Goal: Task Accomplishment & Management: Complete application form

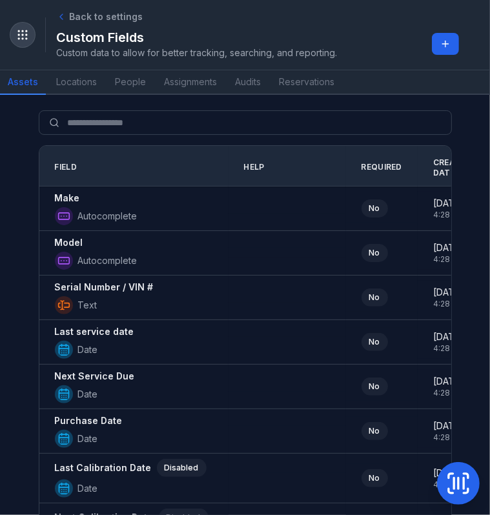
click at [26, 34] on circle "Toggle navigation" at bounding box center [26, 34] width 1 height 1
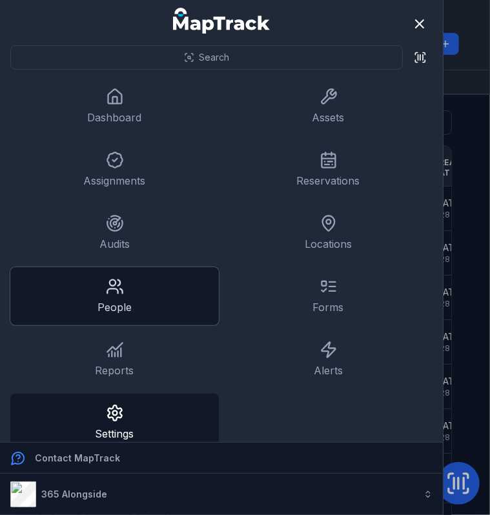
click at [141, 300] on link "People" at bounding box center [114, 296] width 208 height 58
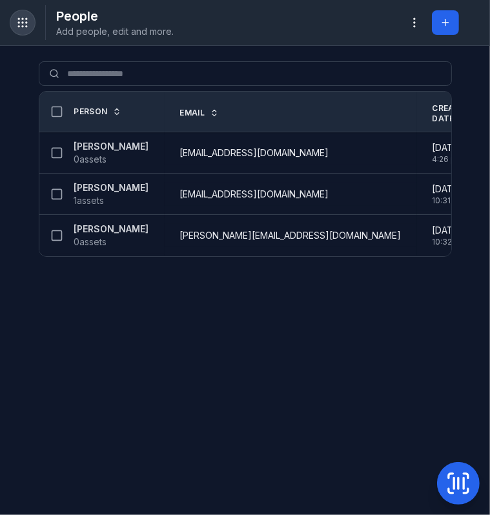
click at [22, 22] on circle "Toggle navigation" at bounding box center [22, 22] width 1 height 1
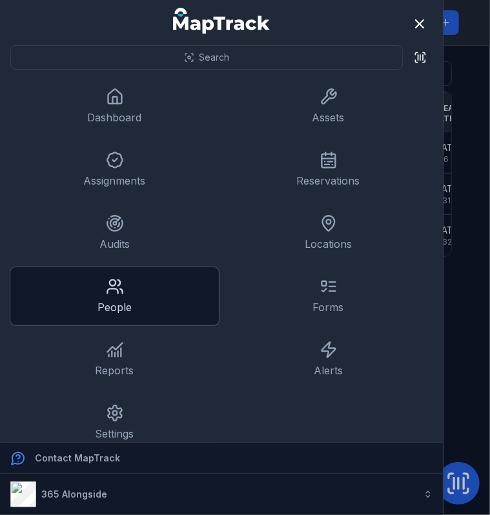
click at [126, 309] on link "People" at bounding box center [114, 296] width 208 height 58
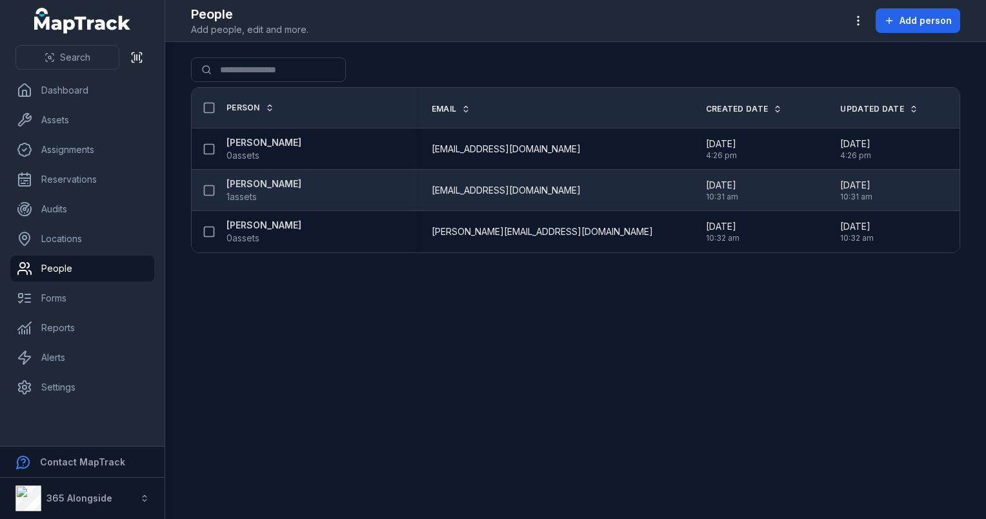
click at [266, 183] on strong "[PERSON_NAME]" at bounding box center [263, 183] width 75 height 13
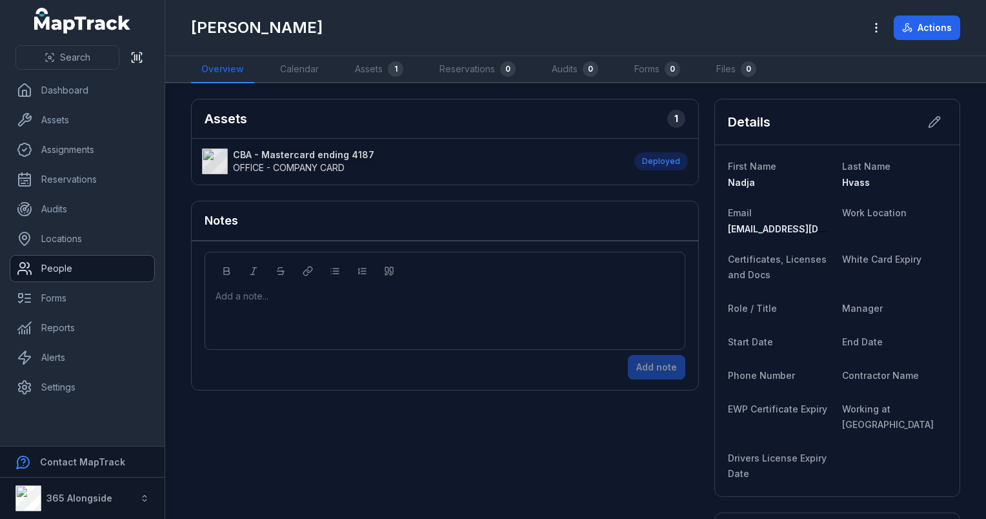
click at [59, 267] on link "People" at bounding box center [82, 269] width 144 height 26
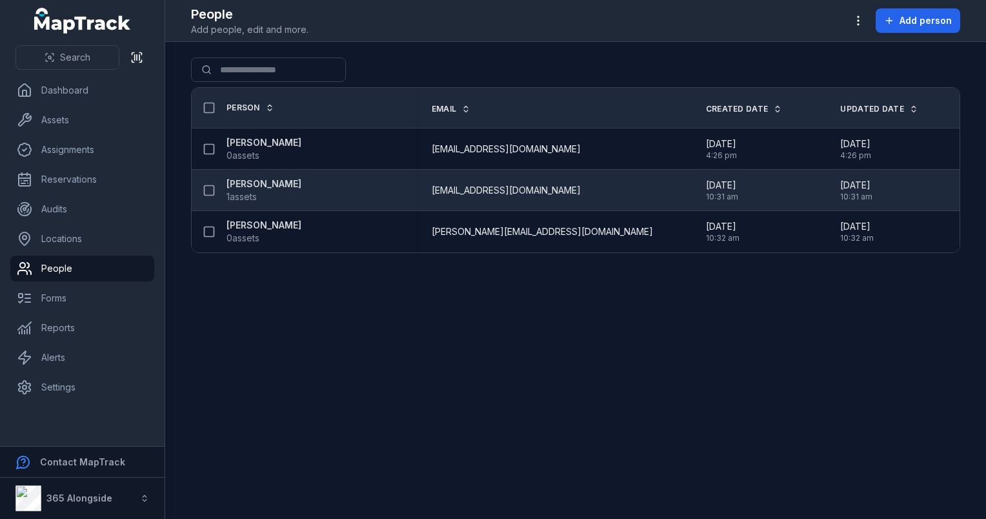
click at [399, 191] on div "[PERSON_NAME] 1 assets" at bounding box center [299, 190] width 204 height 26
drag, startPoint x: 268, startPoint y: 178, endPoint x: 283, endPoint y: 183, distance: 15.7
click at [268, 178] on strong "[PERSON_NAME]" at bounding box center [263, 183] width 75 height 13
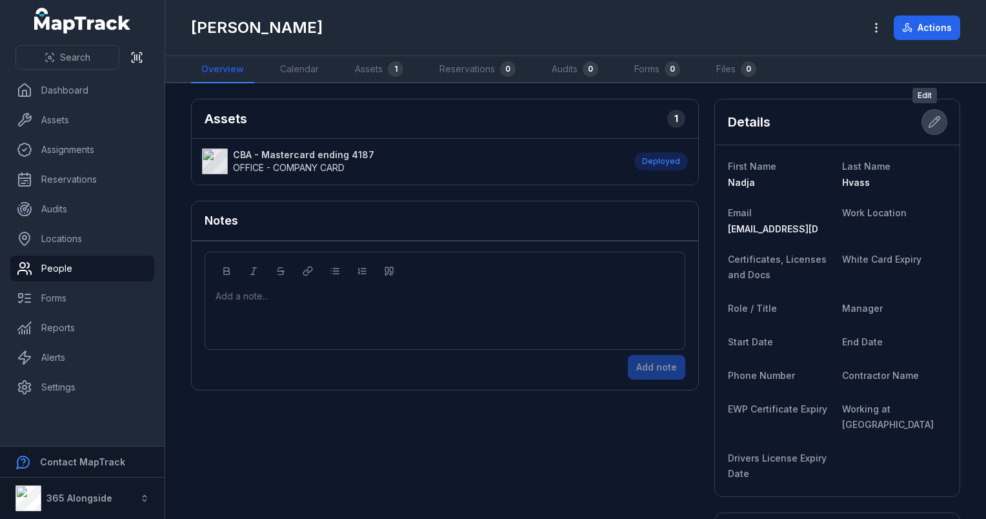
click at [489, 122] on icon at bounding box center [934, 122] width 13 height 13
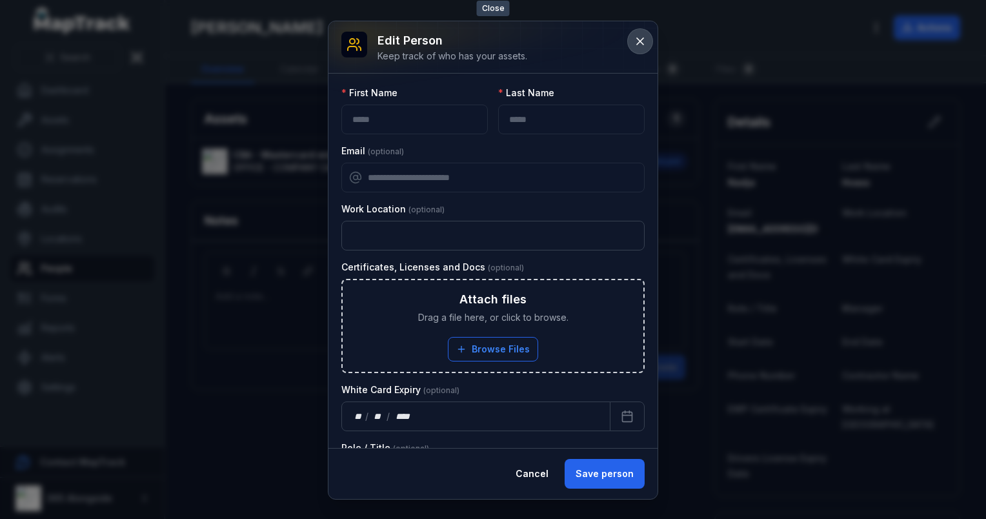
click at [489, 38] on icon at bounding box center [640, 41] width 6 height 6
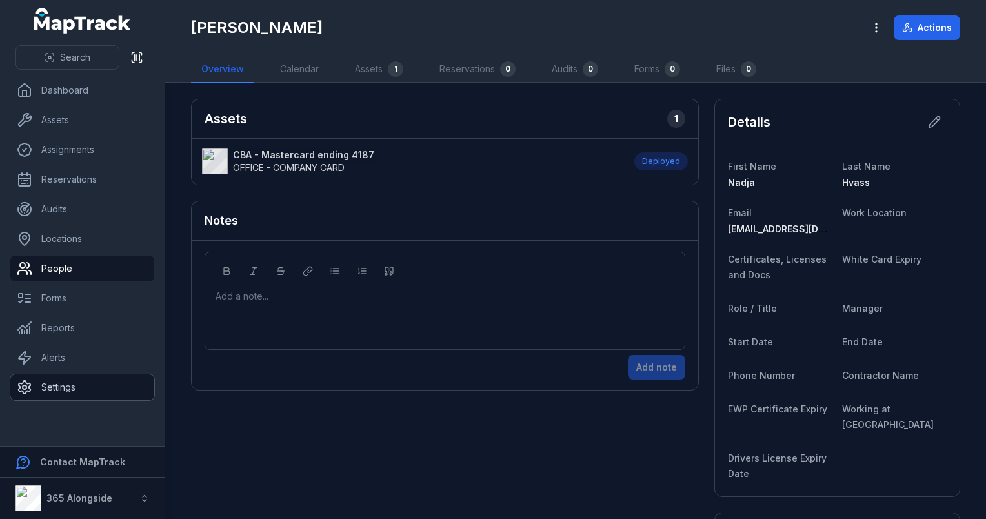
drag, startPoint x: 68, startPoint y: 386, endPoint x: 111, endPoint y: 364, distance: 48.5
click at [68, 386] on link "Settings" at bounding box center [82, 387] width 144 height 26
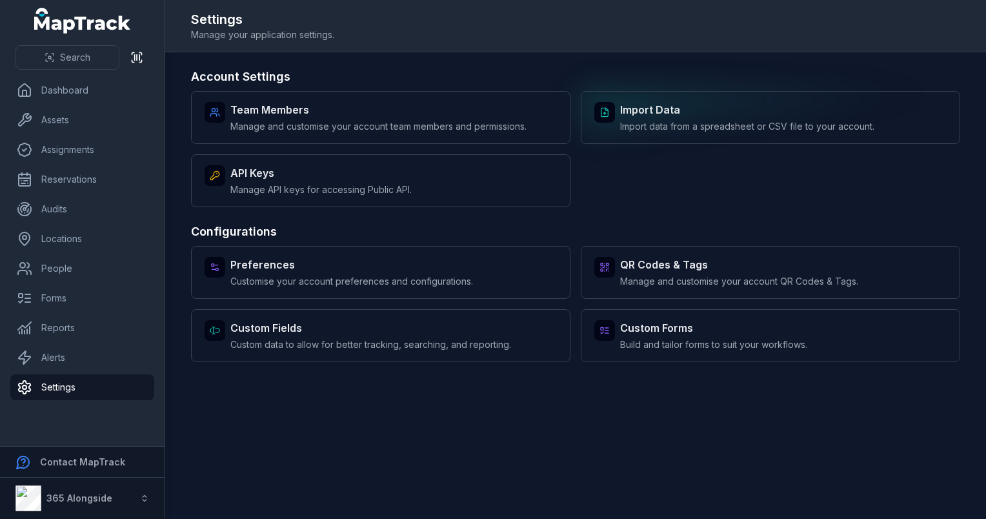
click at [489, 128] on span "Import data from a spreadsheet or CSV file to your account." at bounding box center [747, 126] width 254 height 13
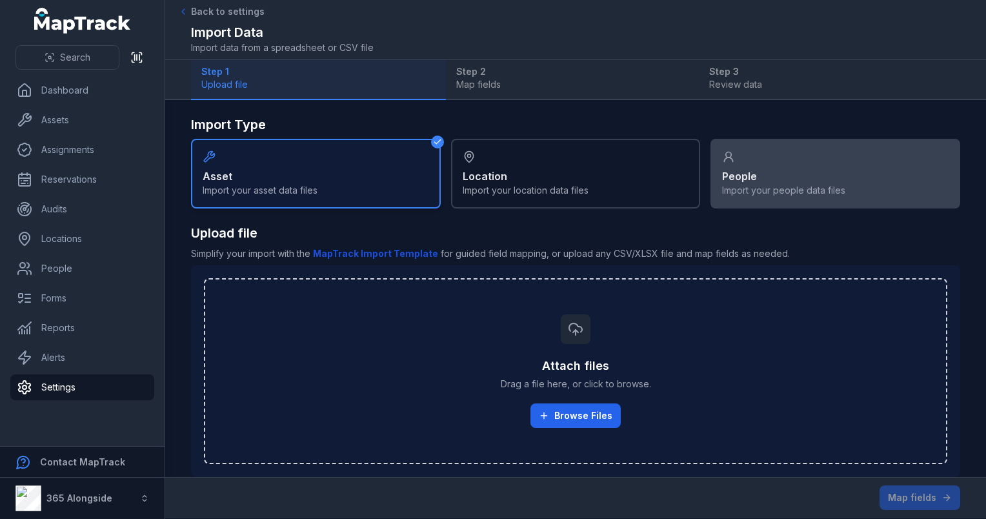
click at [489, 165] on div "People Import your people data files" at bounding box center [835, 174] width 250 height 70
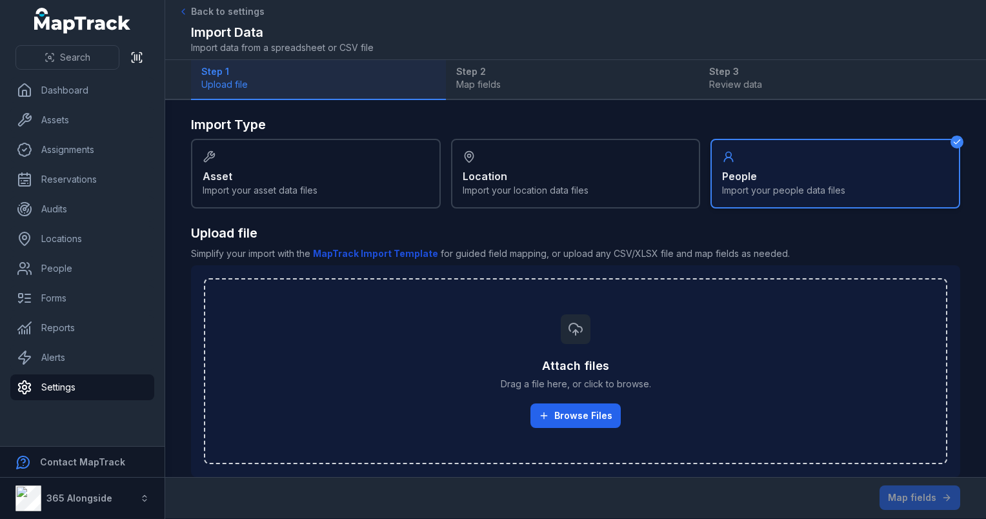
click at [348, 252] on b "MapTrack Import Template" at bounding box center [375, 253] width 125 height 11
click at [489, 414] on button "Browse Files" at bounding box center [575, 415] width 90 height 25
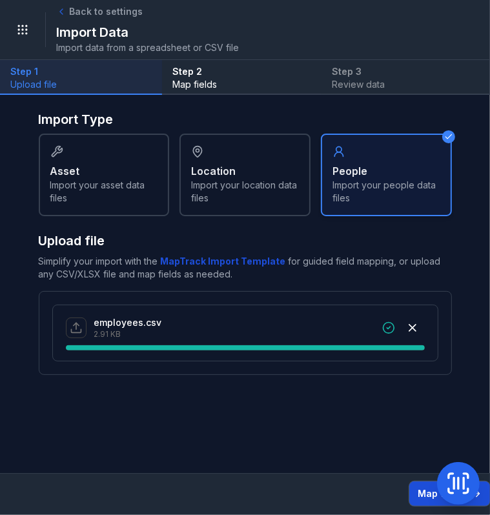
click at [427, 499] on button "Map fields" at bounding box center [449, 493] width 81 height 25
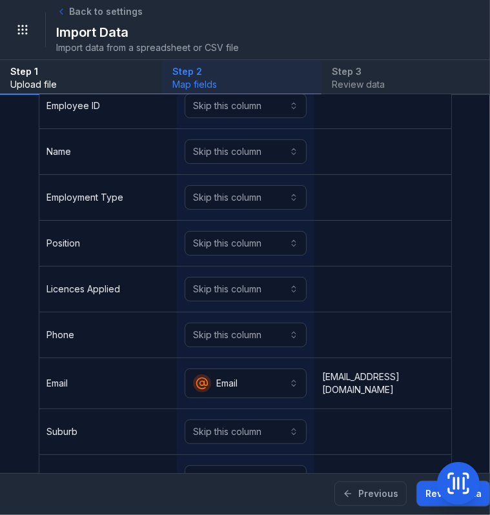
scroll to position [173, 0]
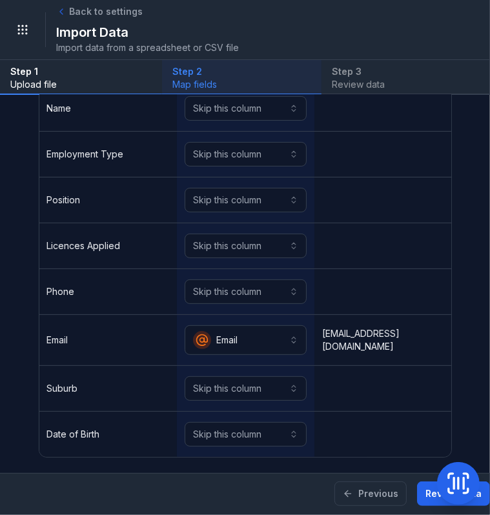
click at [353, 460] on main "Map fields Source Column The column in the spreadsheet you are importing. Field…" at bounding box center [245, 284] width 490 height 378
click at [352, 458] on main "Map fields Source Column The column in the spreadsheet you are importing. Field…" at bounding box center [245, 284] width 490 height 378
drag, startPoint x: 401, startPoint y: 460, endPoint x: 366, endPoint y: 458, distance: 35.5
click at [391, 459] on main "Map fields Source Column The column in the spreadsheet you are importing. Field…" at bounding box center [245, 284] width 490 height 378
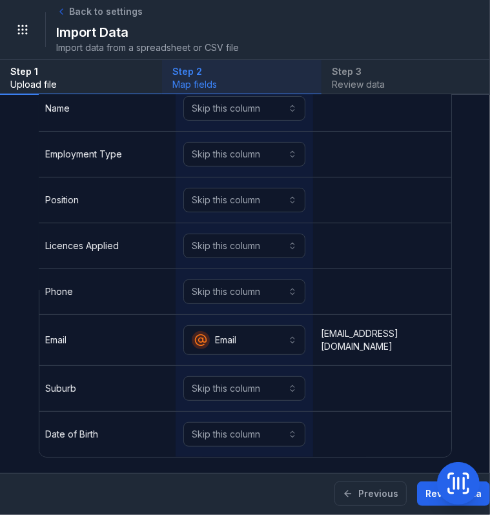
drag, startPoint x: 350, startPoint y: 458, endPoint x: 271, endPoint y: 458, distance: 79.4
click at [272, 458] on main "Map fields Source Column The column in the spreadsheet you are importing. Field…" at bounding box center [245, 284] width 490 height 378
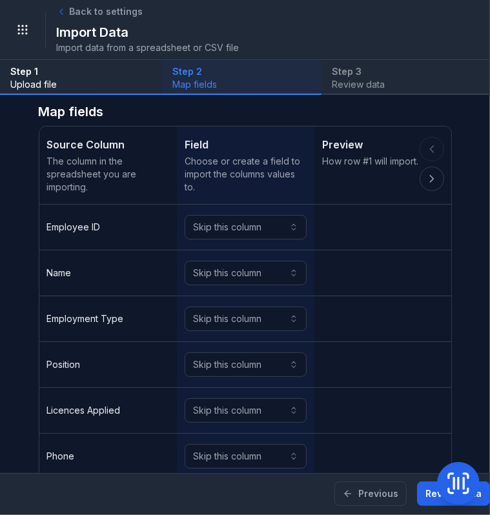
scroll to position [0, 0]
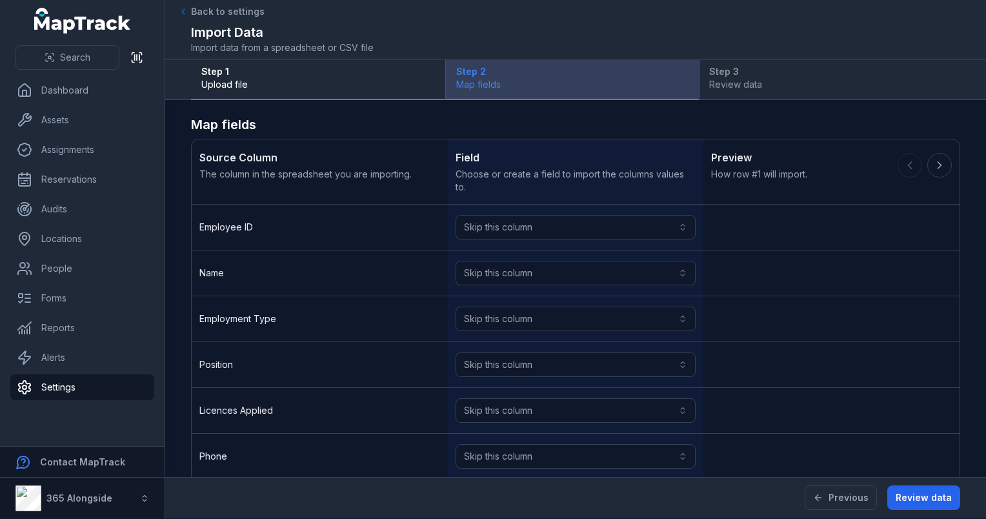
click at [489, 83] on span "Map fields" at bounding box center [572, 84] width 232 height 13
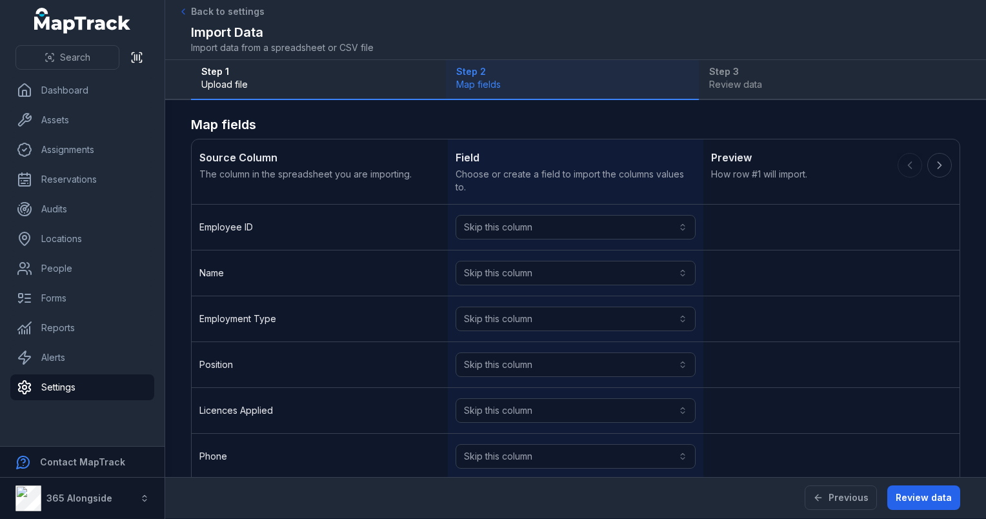
click at [489, 82] on div "Step 1 Upload file Step 2 Map fields Step 3 Review data" at bounding box center [575, 80] width 769 height 40
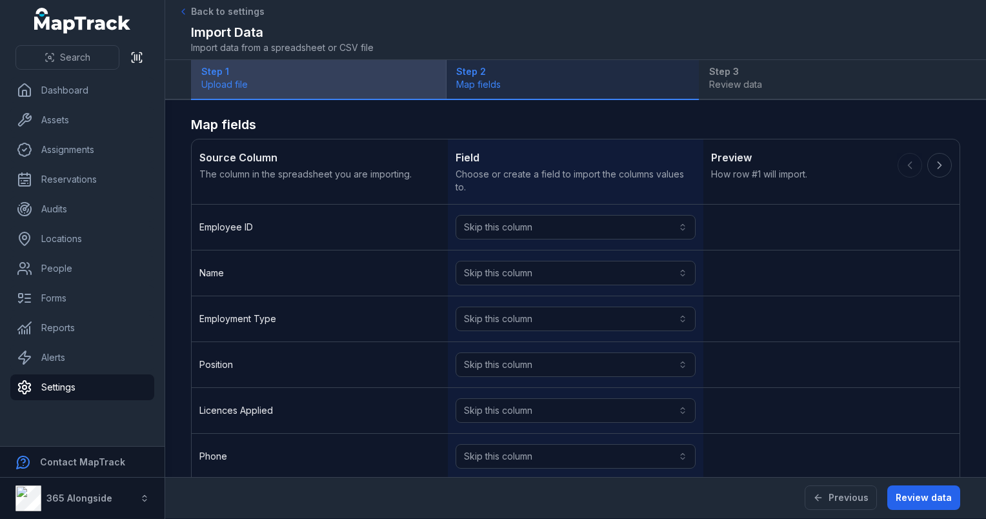
click at [270, 65] on strong "Step 1" at bounding box center [318, 71] width 234 height 13
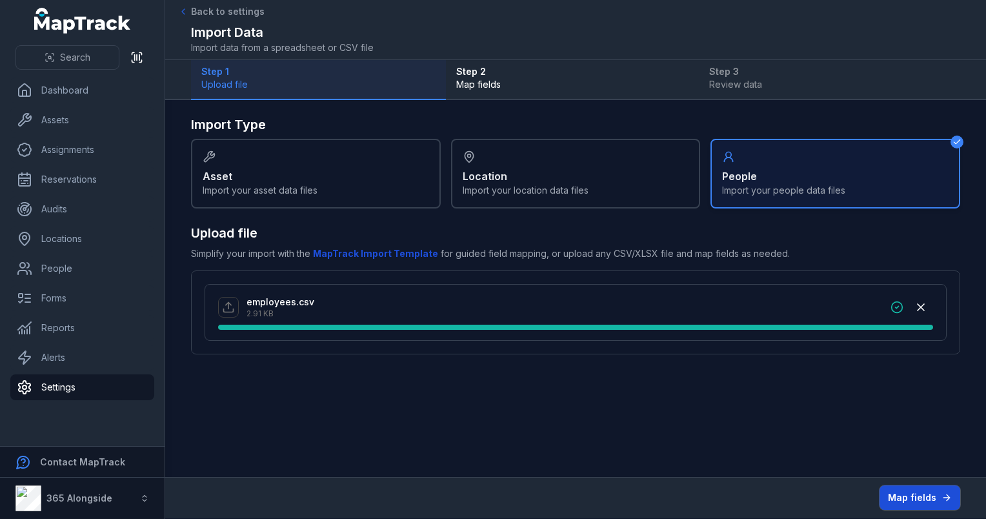
click at [489, 498] on button "Map fields" at bounding box center [920, 497] width 81 height 25
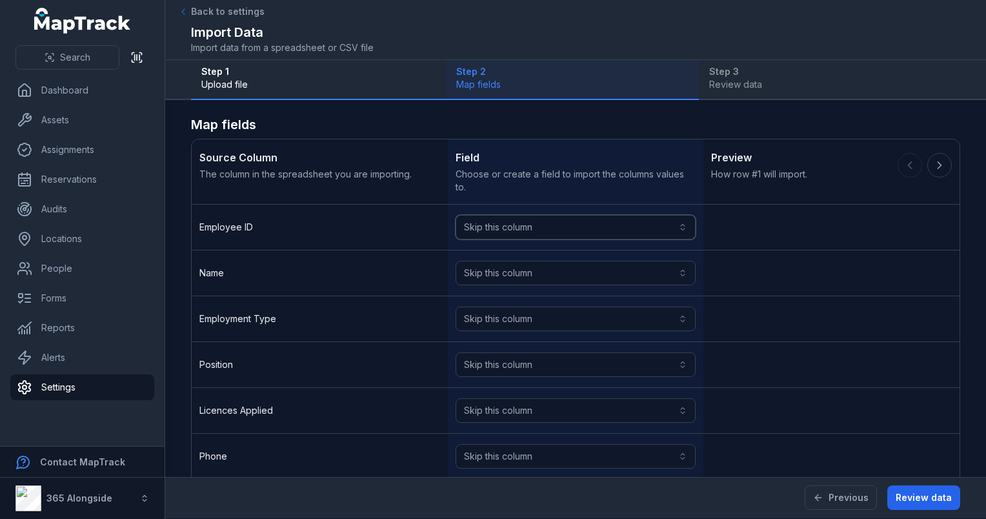
click at [489, 221] on button "Skip this column" at bounding box center [576, 227] width 241 height 25
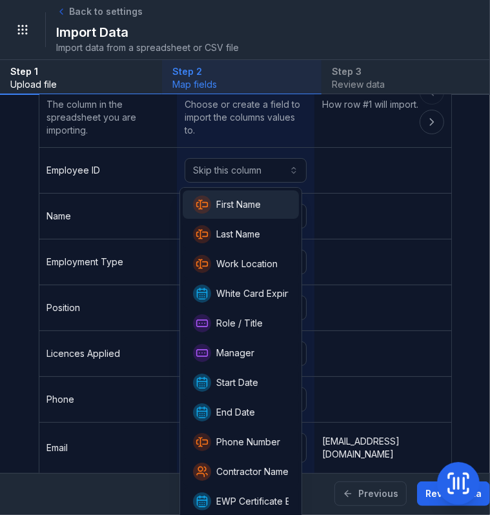
scroll to position [57, 0]
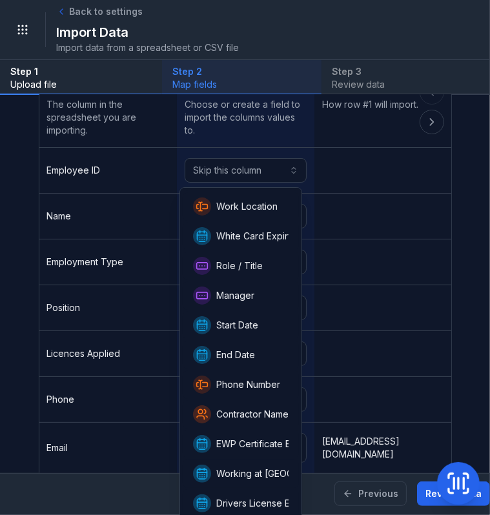
click at [345, 172] on div "Employee ID Skip this column" at bounding box center [245, 171] width 413 height 46
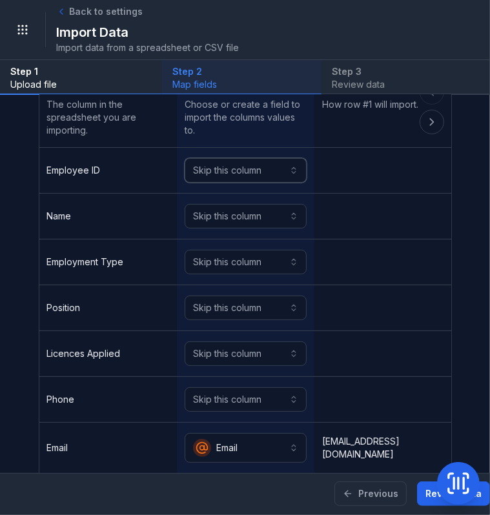
click at [241, 179] on button "Skip this column" at bounding box center [246, 170] width 122 height 25
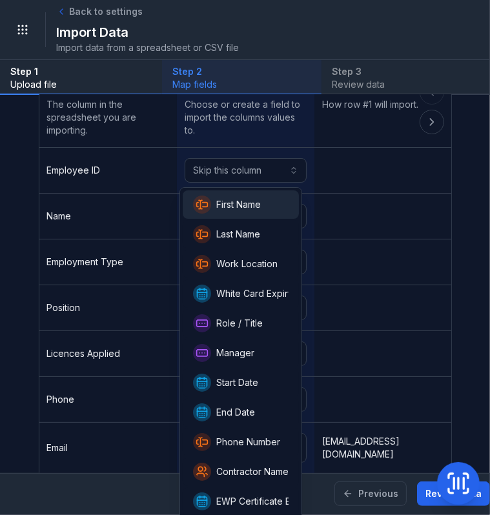
click at [356, 165] on div "Employee ID Skip this column" at bounding box center [245, 171] width 413 height 46
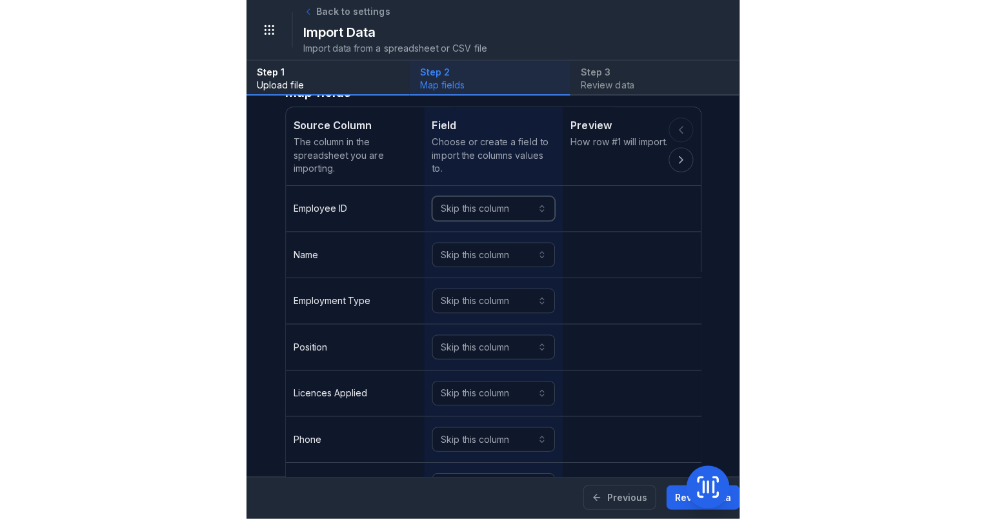
scroll to position [0, 0]
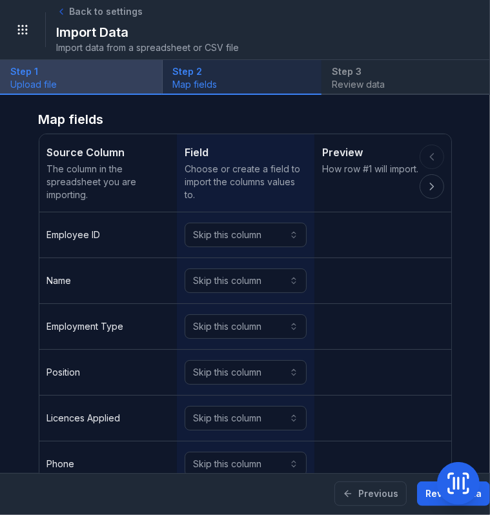
click at [57, 75] on strong "Step 1" at bounding box center [80, 71] width 141 height 13
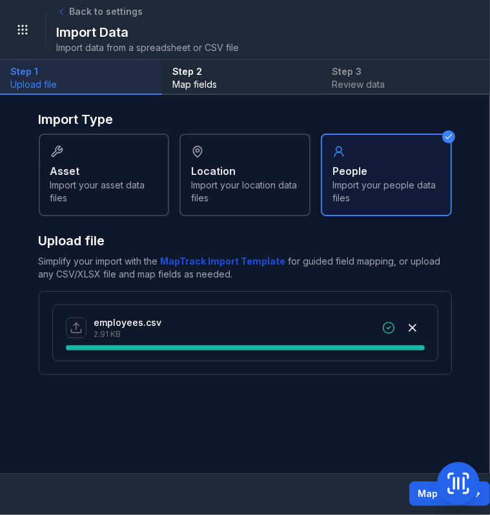
click at [218, 259] on b "MapTrack Import Template" at bounding box center [223, 261] width 125 height 11
drag, startPoint x: 125, startPoint y: 385, endPoint x: 139, endPoint y: 366, distance: 23.6
click at [125, 385] on main "Import Type Asset Import your asset data files Location Import your location da…" at bounding box center [245, 284] width 490 height 378
click at [206, 265] on b "MapTrack Import Template" at bounding box center [223, 261] width 125 height 11
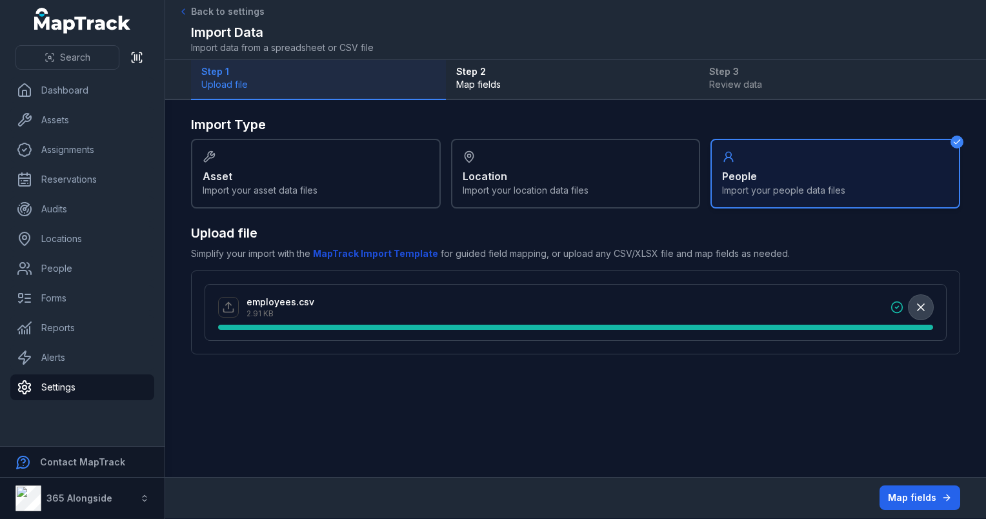
click at [489, 303] on icon "button" at bounding box center [920, 307] width 13 height 13
